Goal: Transaction & Acquisition: Purchase product/service

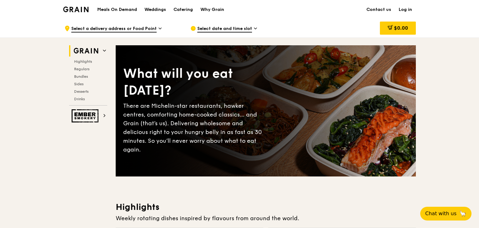
click at [126, 8] on h1 "Meals On Demand" at bounding box center [117, 10] width 40 height 6
click at [116, 10] on h1 "Meals On Demand" at bounding box center [117, 10] width 40 height 6
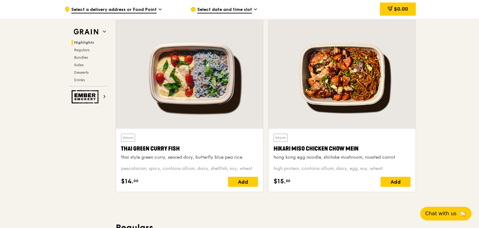
scroll to position [219, 0]
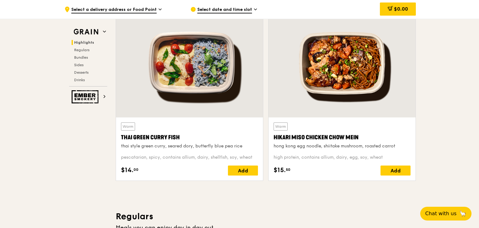
drag, startPoint x: 274, startPoint y: 138, endPoint x: 356, endPoint y: 140, distance: 81.9
click at [356, 140] on div "Hikari Miso Chicken Chow Mein" at bounding box center [341, 137] width 137 height 9
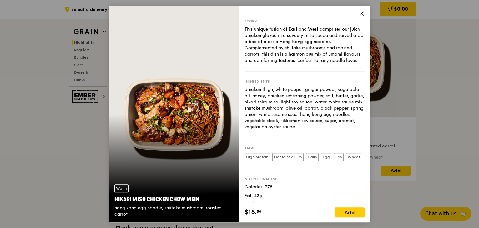
click at [361, 14] on icon at bounding box center [362, 14] width 6 height 6
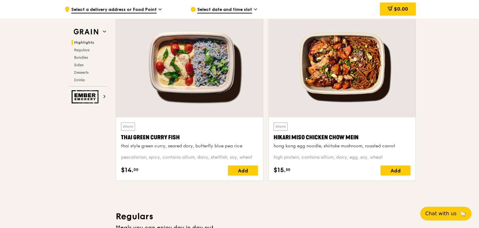
drag, startPoint x: 364, startPoint y: 138, endPoint x: 274, endPoint y: 137, distance: 90.0
click at [274, 137] on div "Hikari Miso Chicken Chow Mein" at bounding box center [341, 137] width 137 height 9
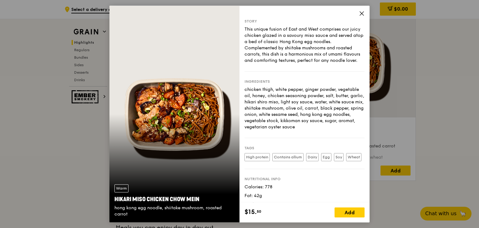
click at [363, 12] on icon at bounding box center [362, 14] width 6 height 6
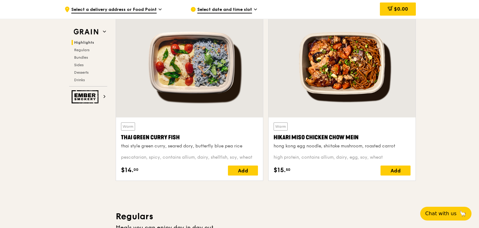
drag, startPoint x: 363, startPoint y: 139, endPoint x: 275, endPoint y: 135, distance: 87.9
click at [275, 135] on div "Hikari Miso Chicken Chow Mein" at bounding box center [341, 137] width 137 height 9
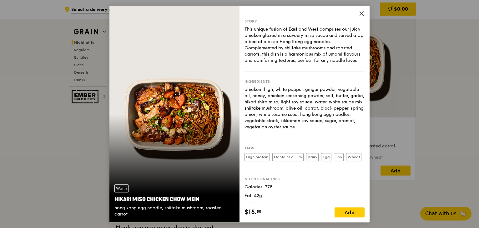
click at [359, 13] on icon at bounding box center [362, 14] width 6 height 6
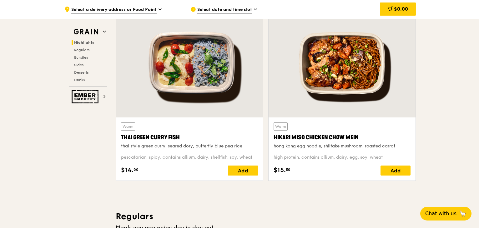
drag, startPoint x: 360, startPoint y: 135, endPoint x: 311, endPoint y: 129, distance: 49.5
click at [311, 129] on div "Warm Hikari Miso Chicken Chow Mein hong kong egg noodle, shiitake mushroom, roa…" at bounding box center [341, 136] width 137 height 27
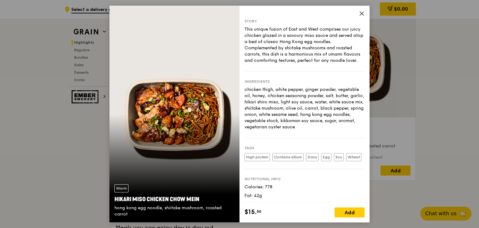
click at [363, 13] on icon at bounding box center [362, 14] width 6 height 6
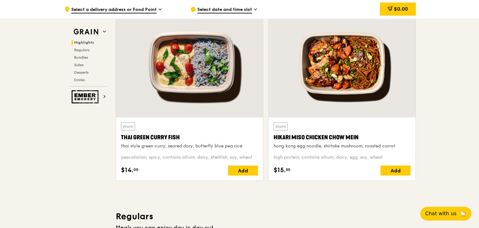
click at [340, 147] on div "hong kong egg noodle, shiitake mushroom, roasted carrot" at bounding box center [341, 146] width 137 height 6
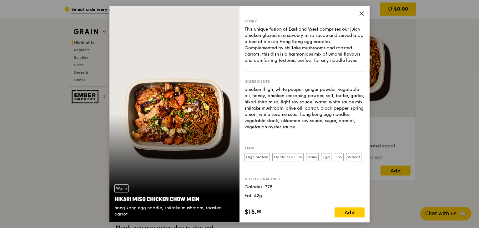
click at [361, 13] on icon at bounding box center [362, 14] width 4 height 4
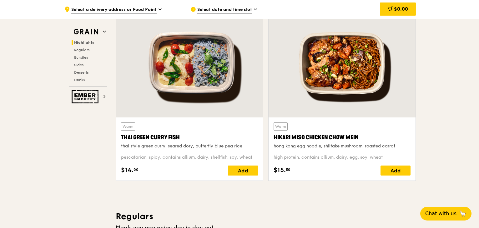
click at [346, 141] on div "Hikari Miso Chicken Chow Mein" at bounding box center [341, 137] width 137 height 9
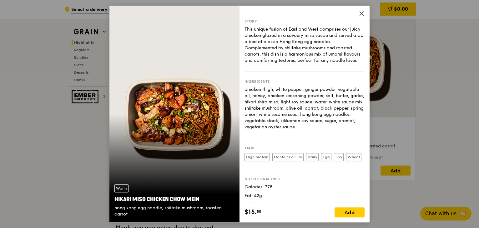
click at [360, 14] on icon at bounding box center [362, 14] width 6 height 6
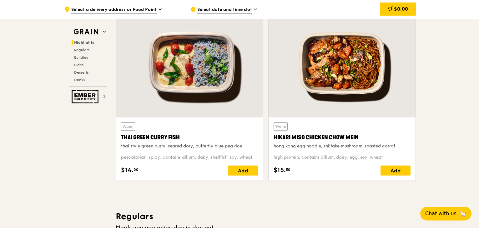
click at [163, 135] on div "Thai Green Curry Fish" at bounding box center [189, 137] width 137 height 9
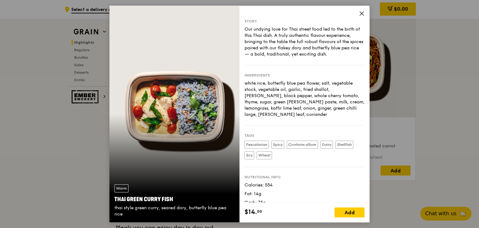
click at [362, 13] on icon at bounding box center [362, 14] width 4 height 4
